Goal: Task Accomplishment & Management: Manage account settings

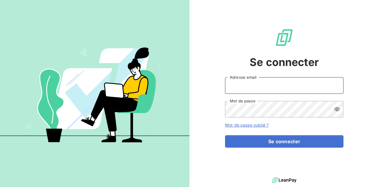
type input "[EMAIL_ADDRESS][DOMAIN_NAME]"
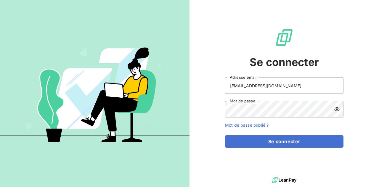
click at [340, 108] on icon at bounding box center [337, 109] width 6 height 6
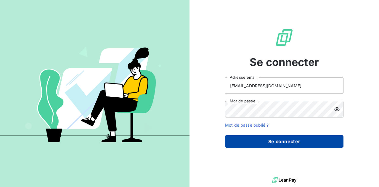
click at [285, 137] on button "Se connecter" at bounding box center [284, 141] width 119 height 12
